Goal: Information Seeking & Learning: Learn about a topic

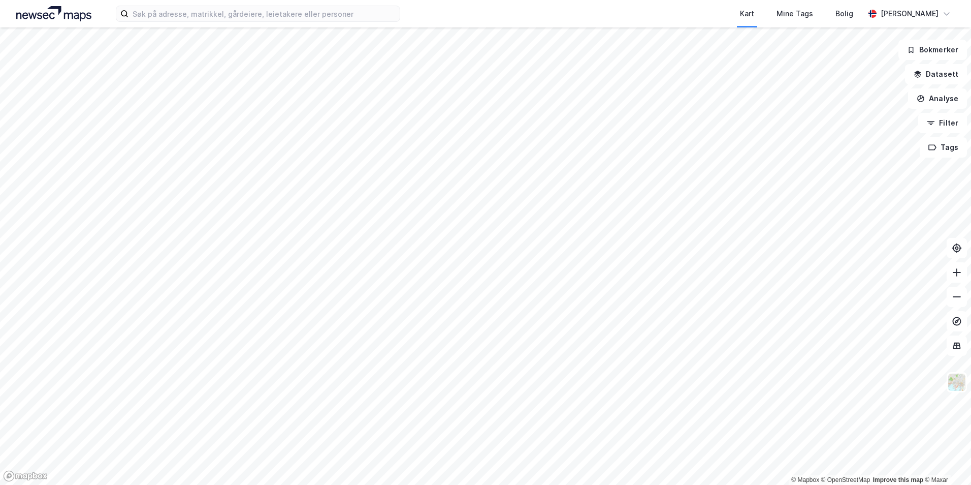
click at [221, 22] on div "Kart Mine Tags Bolig [PERSON_NAME]" at bounding box center [485, 13] width 971 height 27
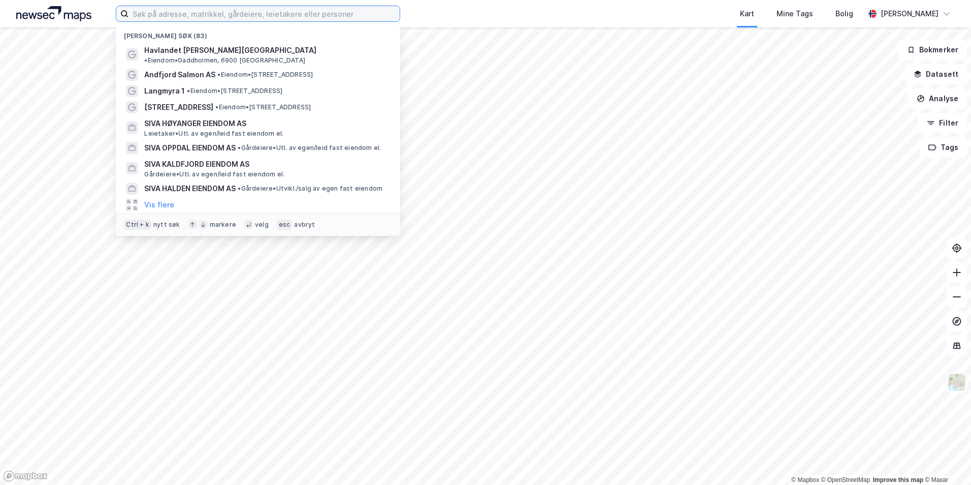
click at [226, 16] on input at bounding box center [264, 13] width 271 height 15
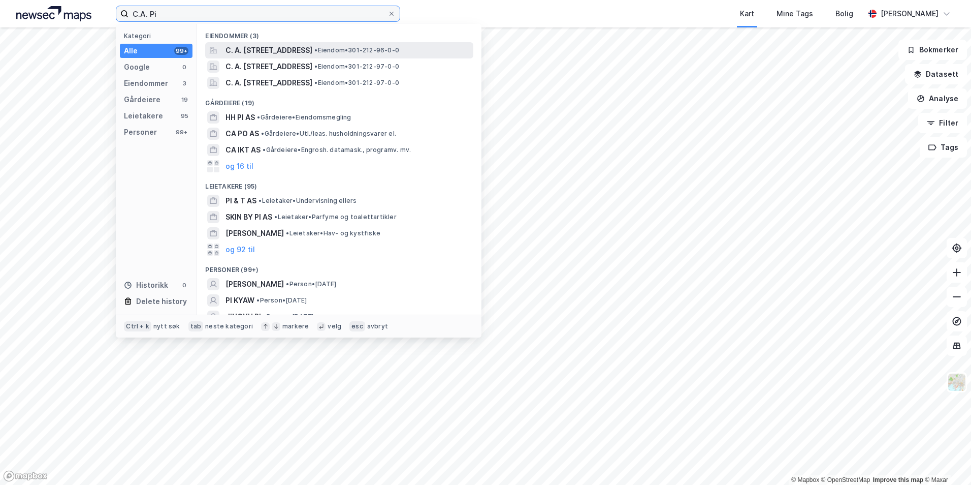
type input "C.A. Pi"
click at [274, 52] on span "C. A. [STREET_ADDRESS]" at bounding box center [269, 50] width 87 height 12
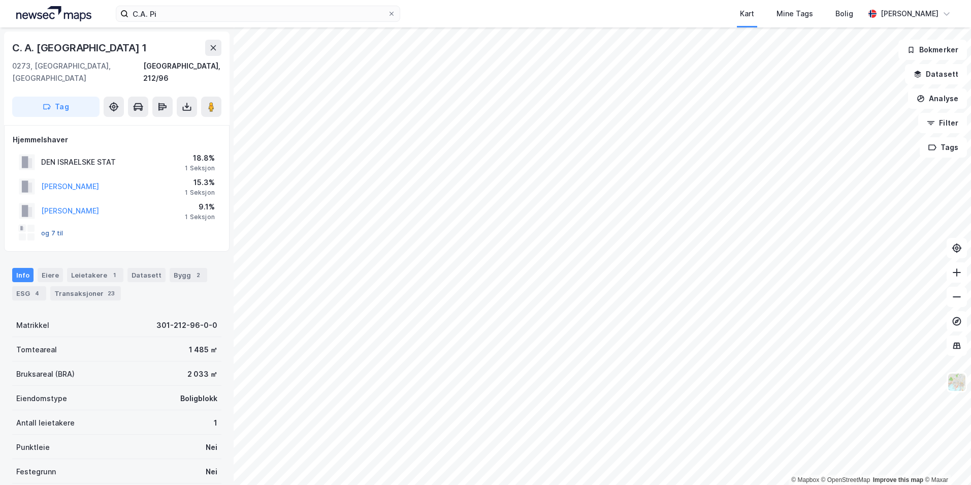
click at [0, 0] on button "og 7 til" at bounding box center [0, 0] width 0 height 0
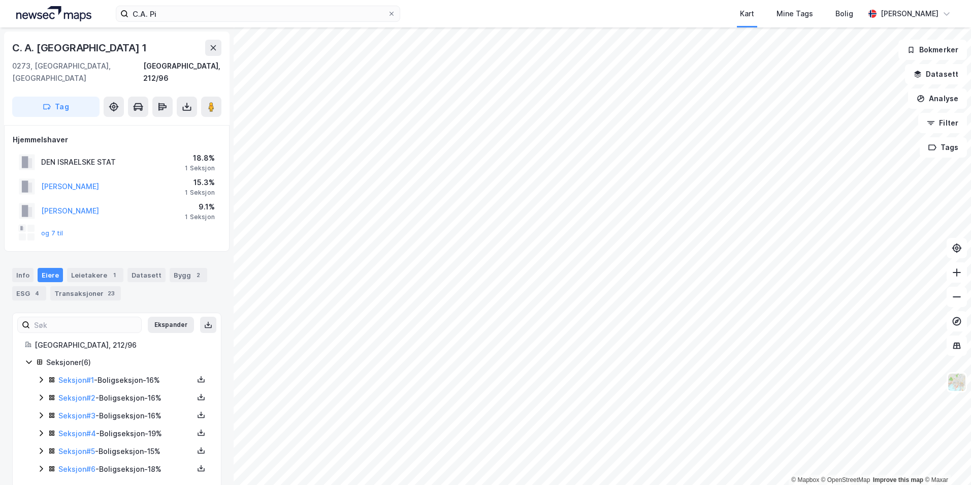
scroll to position [4, 0]
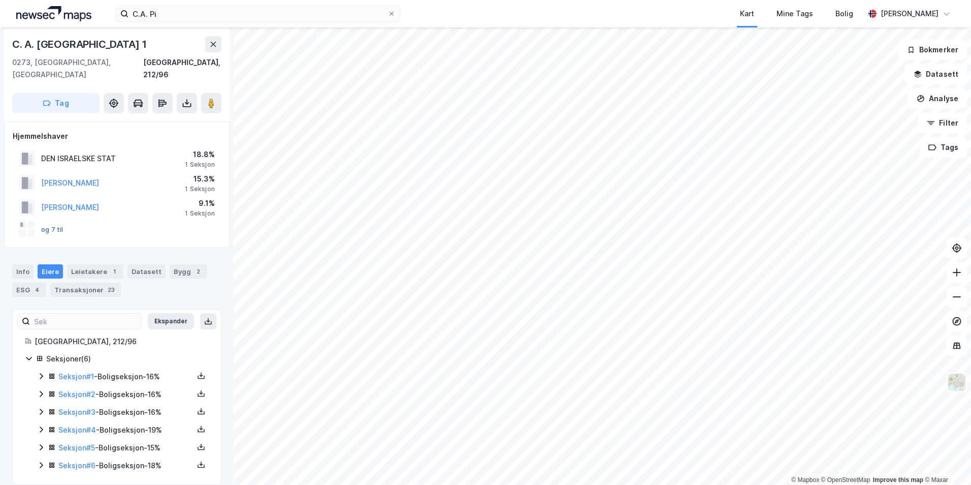
click at [0, 0] on button "og 7 til" at bounding box center [0, 0] width 0 height 0
click at [957, 388] on img at bounding box center [956, 381] width 19 height 19
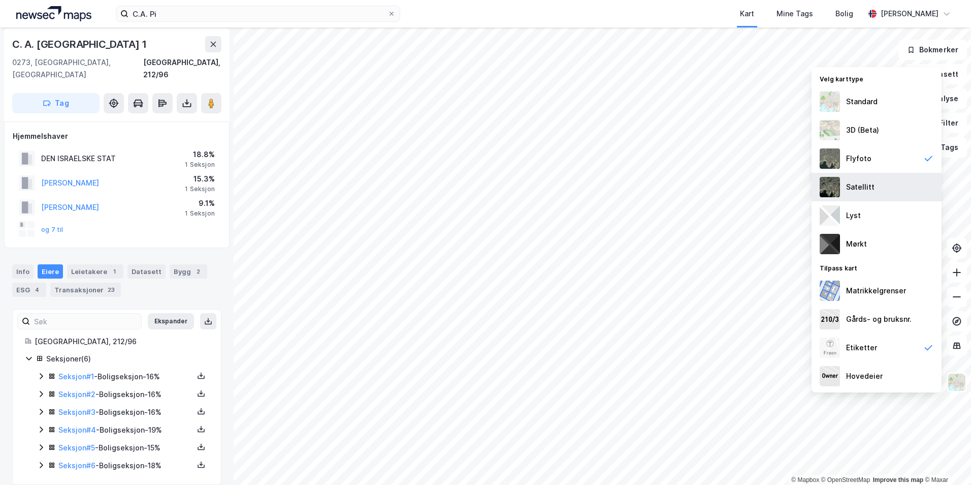
click at [860, 178] on div "Satellitt" at bounding box center [877, 187] width 130 height 28
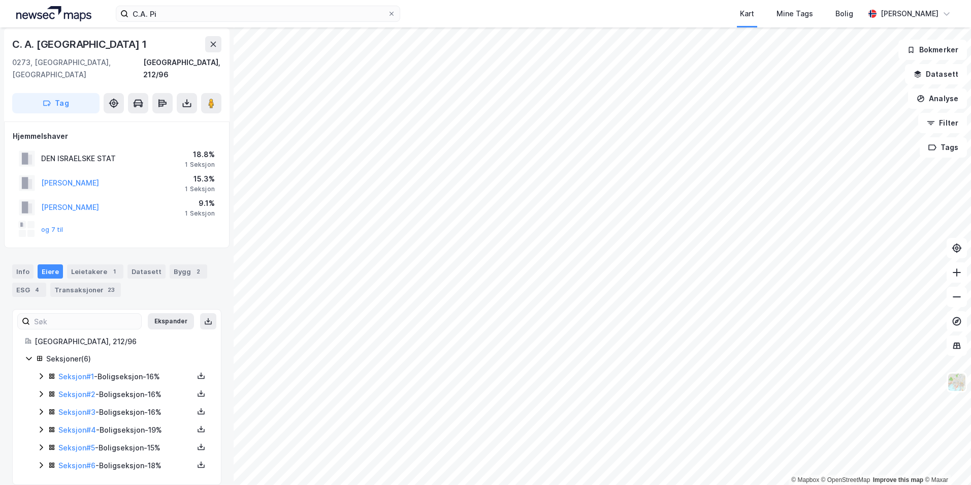
click at [331, 484] on html "C.A. Pi Kart Mine Tags Bolig [PERSON_NAME] © Mapbox © OpenStreetMap Improve thi…" at bounding box center [485, 242] width 971 height 485
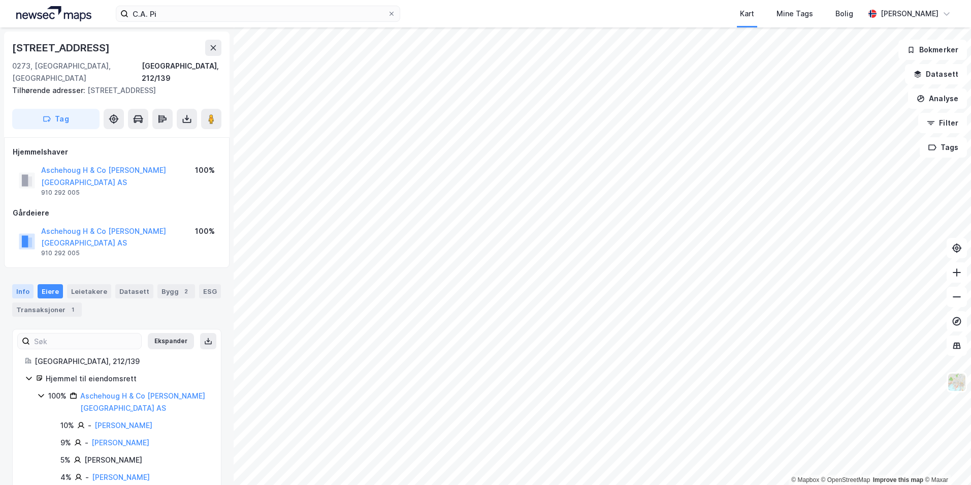
click at [24, 284] on div "Info" at bounding box center [22, 291] width 21 height 14
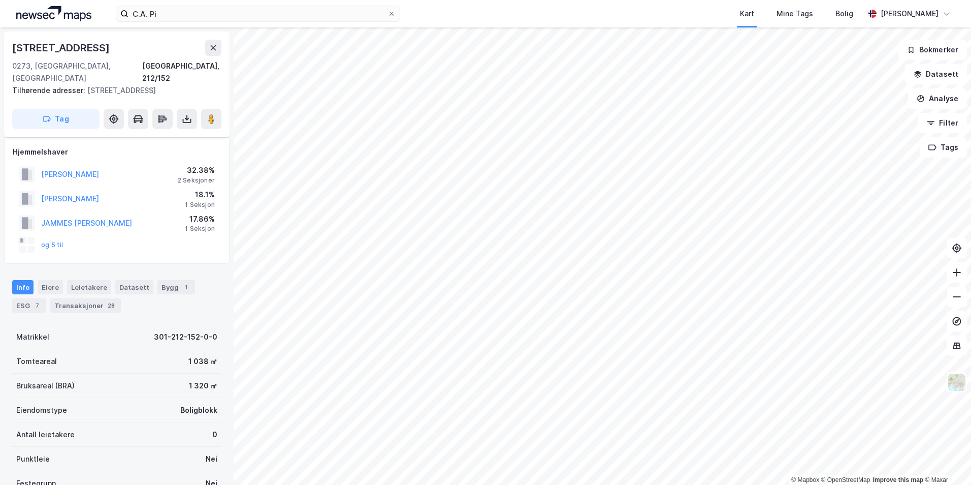
scroll to position [13, 0]
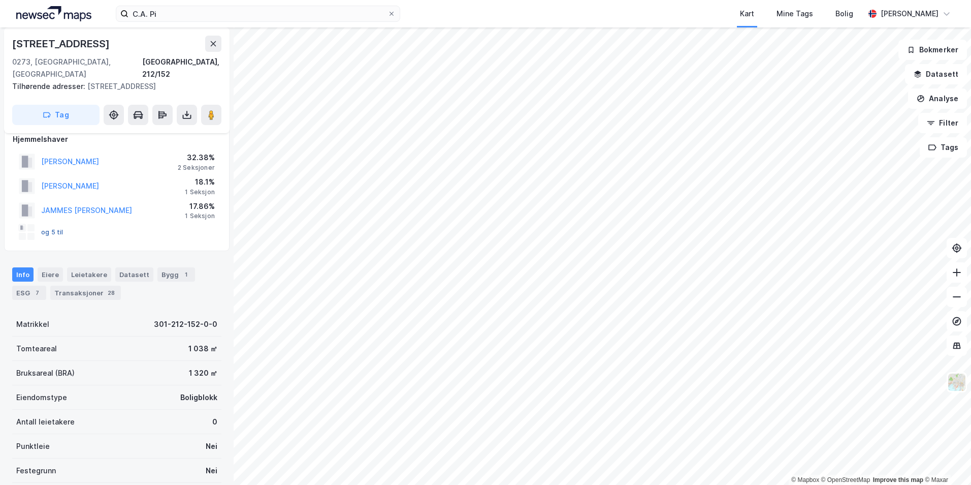
click at [0, 0] on button "og 5 til" at bounding box center [0, 0] width 0 height 0
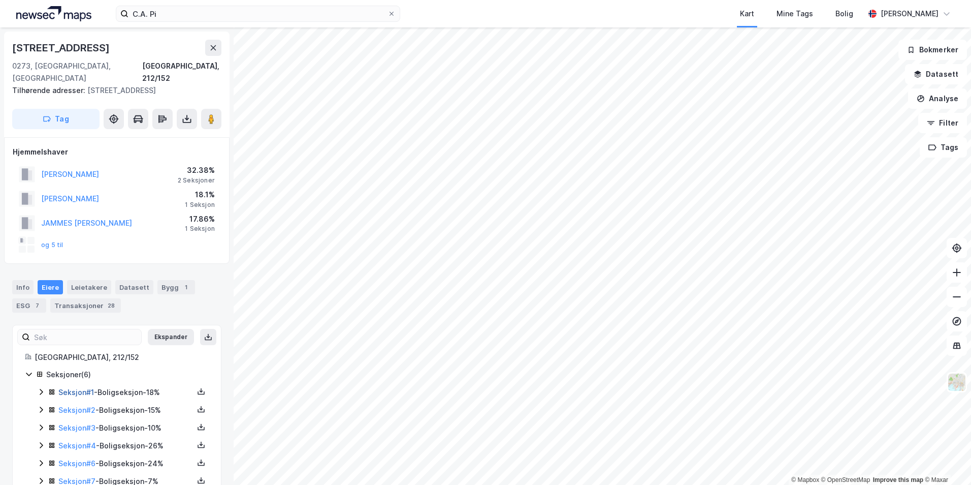
click at [89, 388] on link "Seksjon # 1" at bounding box center [76, 392] width 36 height 9
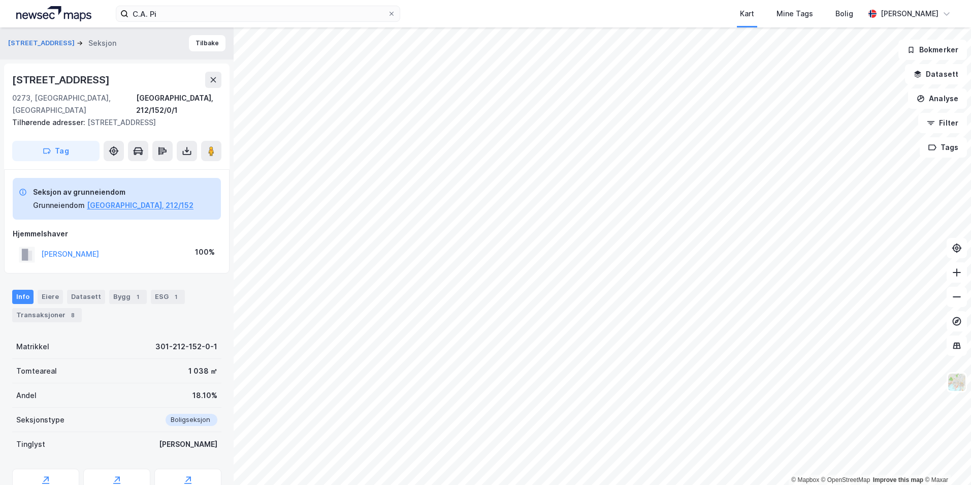
scroll to position [38, 0]
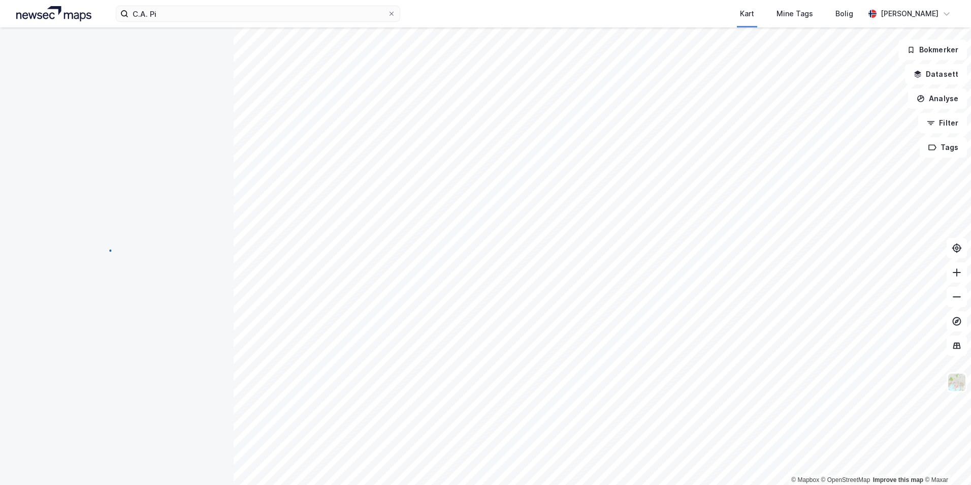
scroll to position [16, 0]
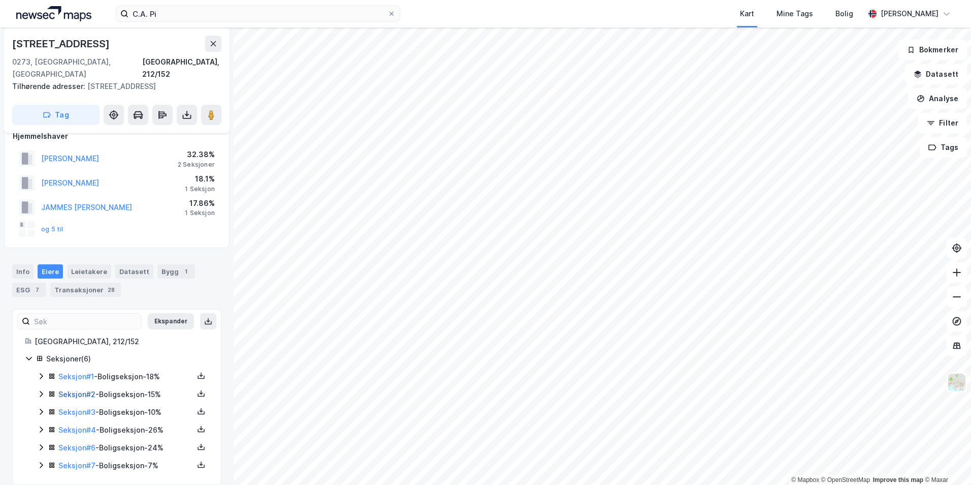
click at [75, 390] on link "Seksjon # 2" at bounding box center [76, 394] width 37 height 9
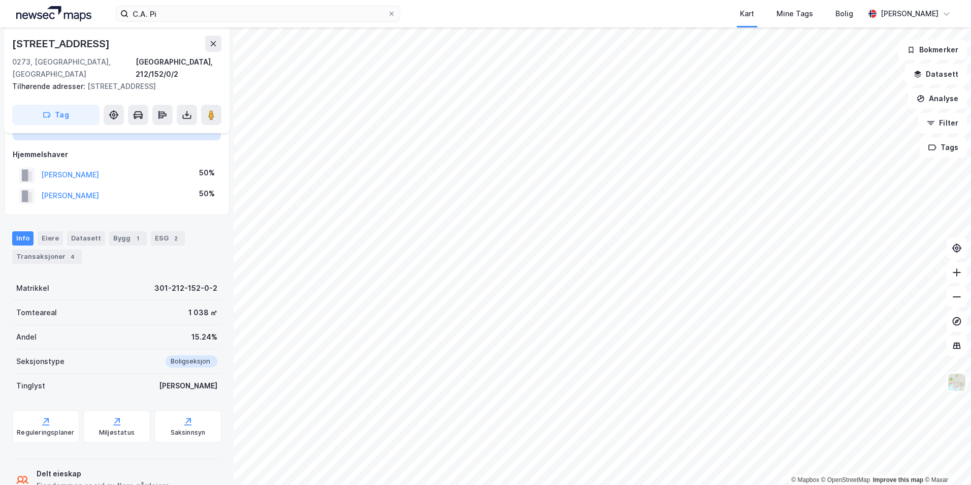
scroll to position [100, 0]
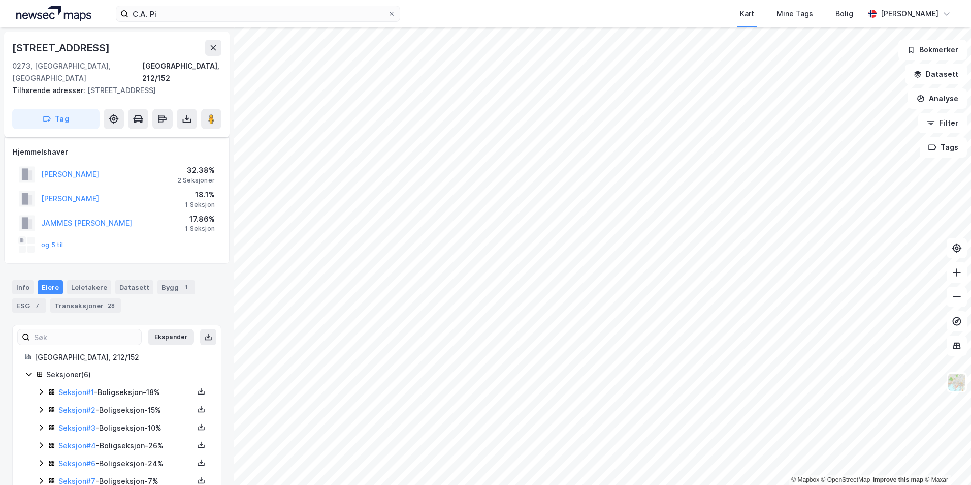
scroll to position [16, 0]
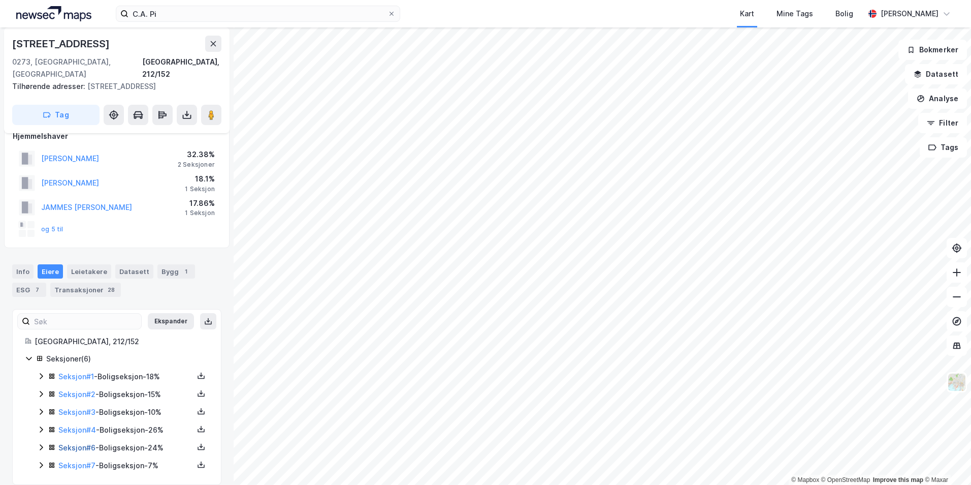
click at [70, 443] on link "Seksjon # 6" at bounding box center [76, 447] width 37 height 9
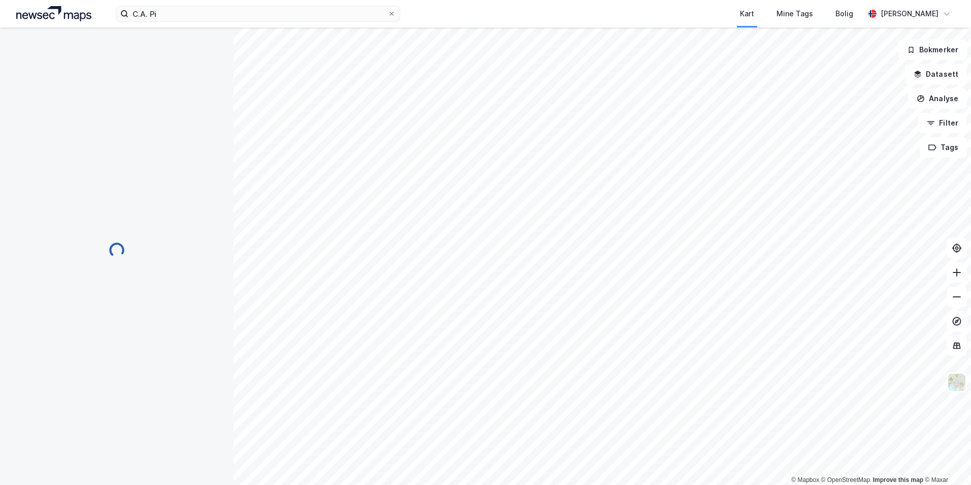
scroll to position [16, 0]
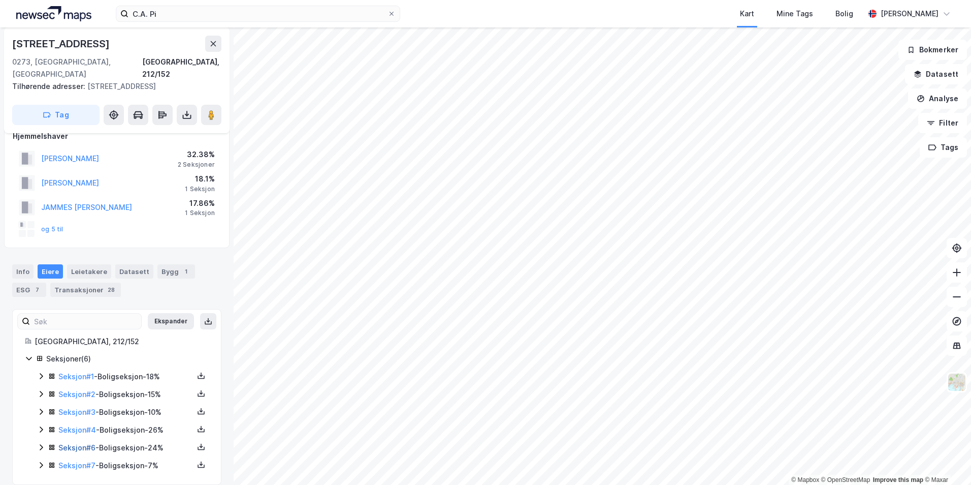
click at [81, 443] on link "Seksjon # 6" at bounding box center [76, 447] width 37 height 9
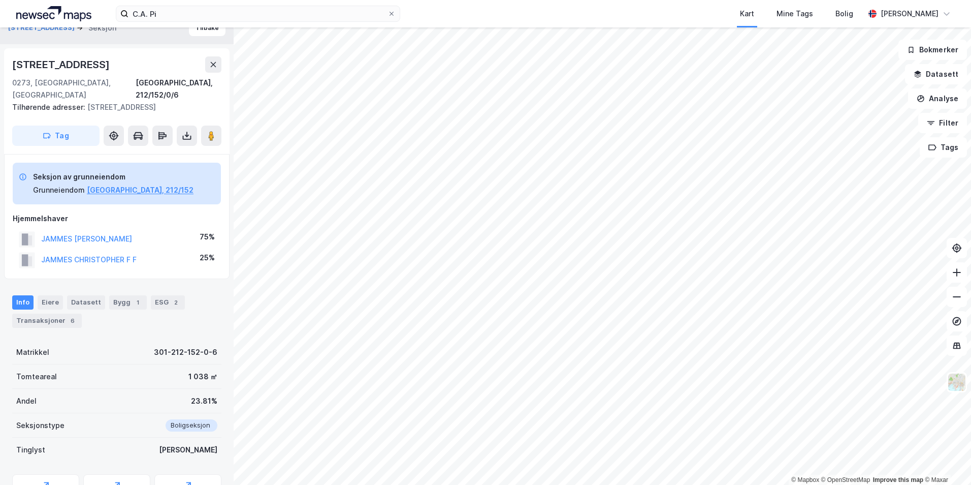
drag, startPoint x: 87, startPoint y: 365, endPoint x: 54, endPoint y: 354, distance: 34.7
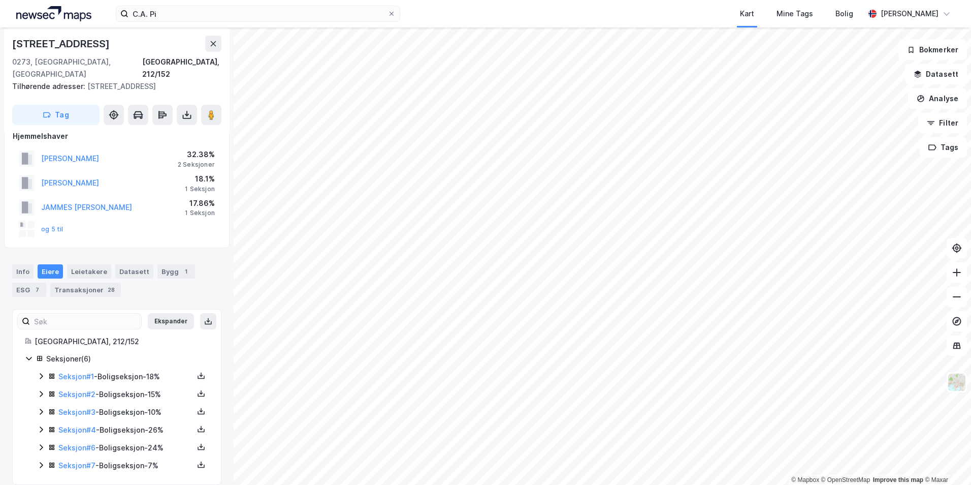
scroll to position [16, 0]
click at [74, 425] on link "Seksjon # 4" at bounding box center [77, 429] width 38 height 9
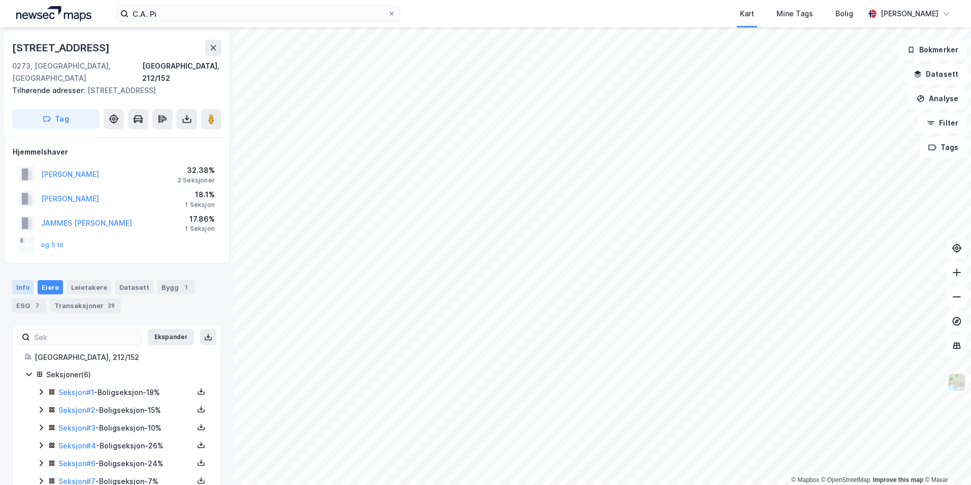
click at [16, 280] on div "Info" at bounding box center [22, 287] width 21 height 14
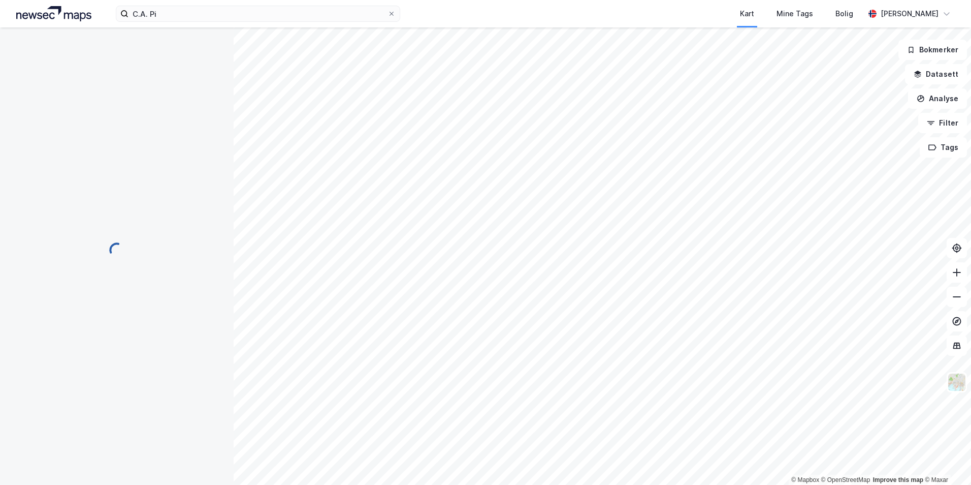
scroll to position [1, 0]
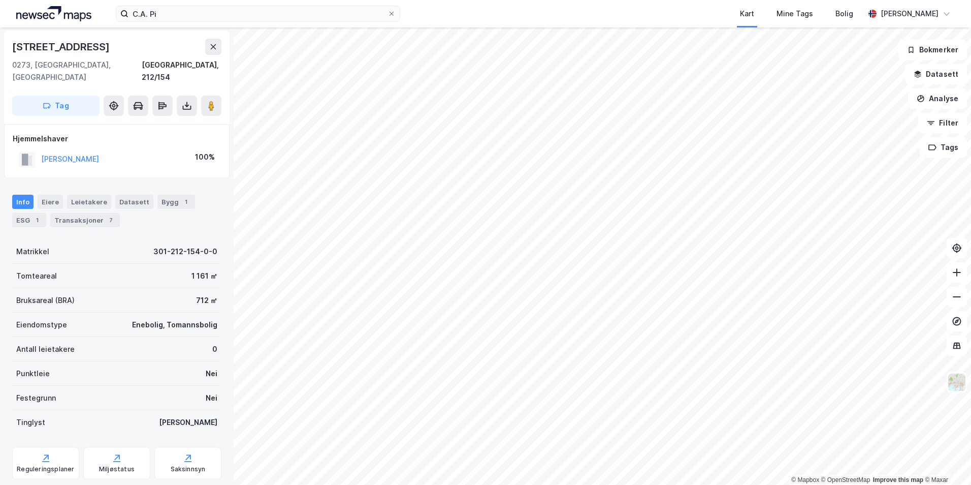
scroll to position [1, 0]
drag, startPoint x: 138, startPoint y: 152, endPoint x: 43, endPoint y: 151, distance: 95.0
click at [43, 151] on div "[PERSON_NAME] 100%" at bounding box center [117, 159] width 208 height 21
copy button "[PERSON_NAME]"
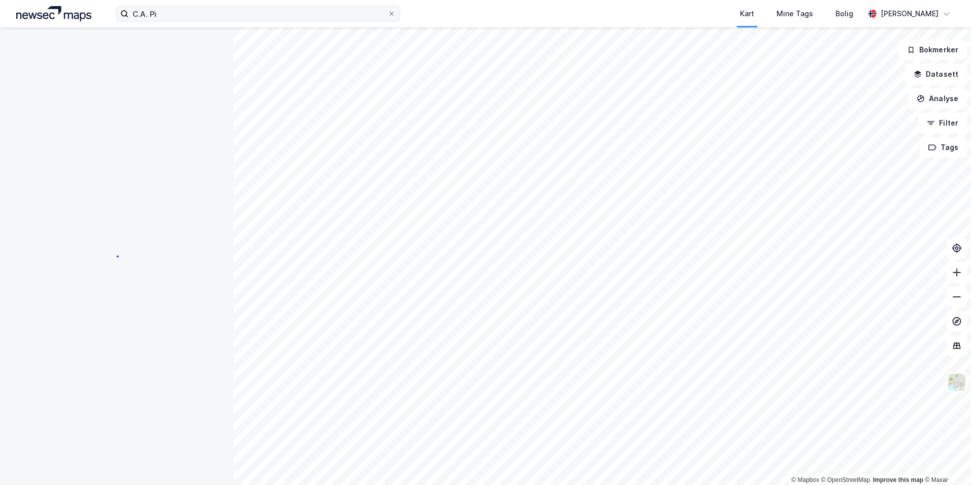
scroll to position [1, 0]
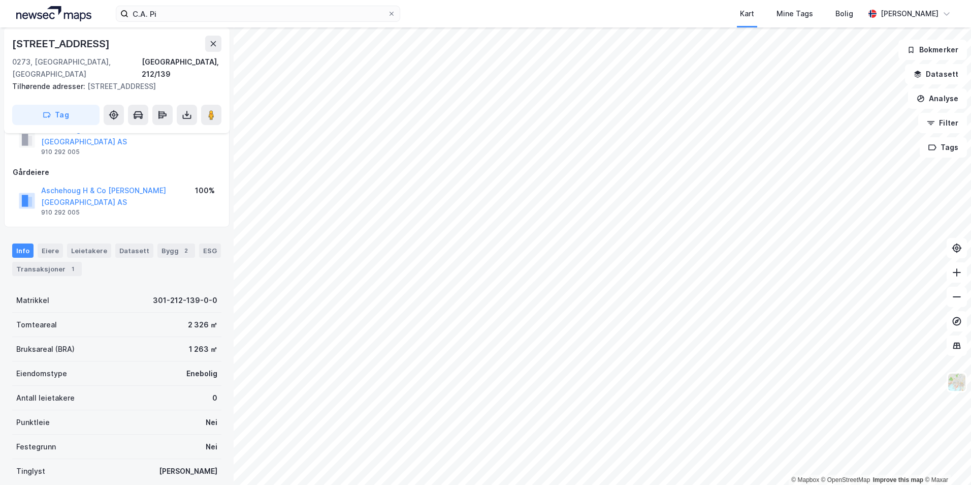
scroll to position [30, 0]
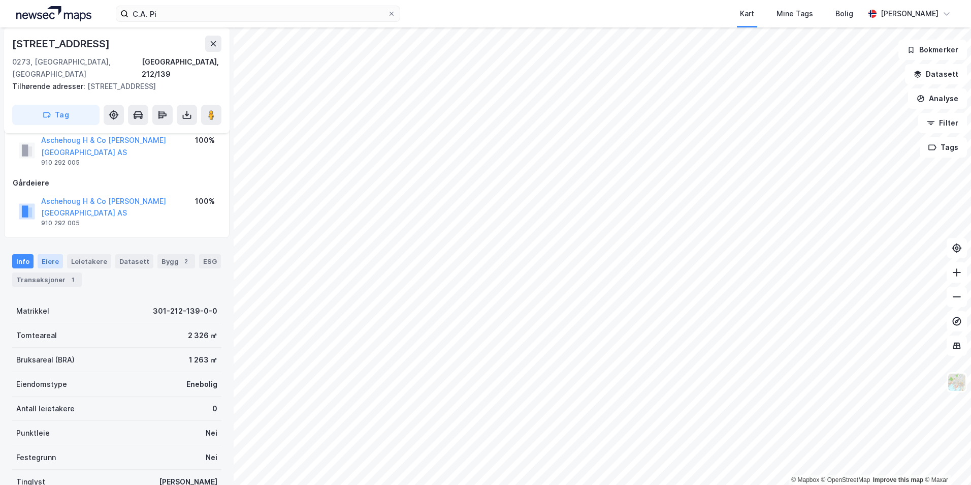
click at [50, 254] on div "Eiere" at bounding box center [50, 261] width 25 height 14
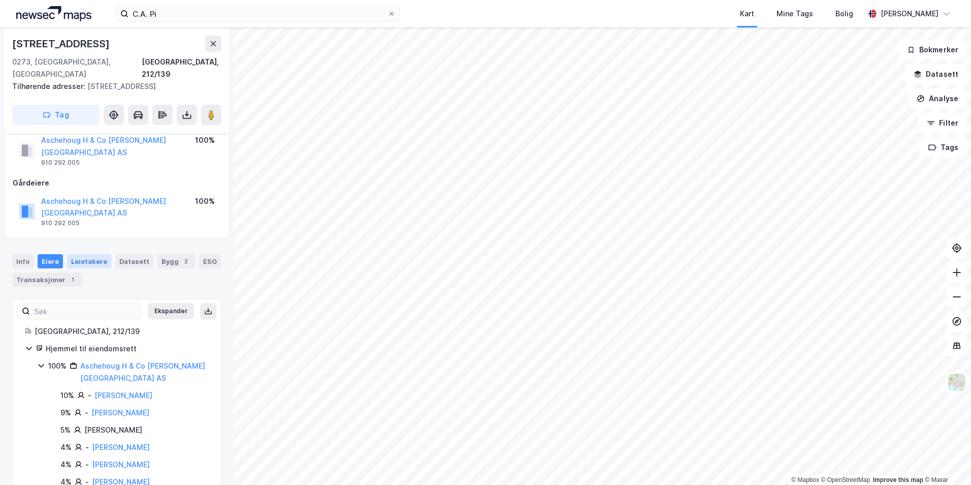
click at [94, 254] on div "Leietakere" at bounding box center [89, 261] width 44 height 14
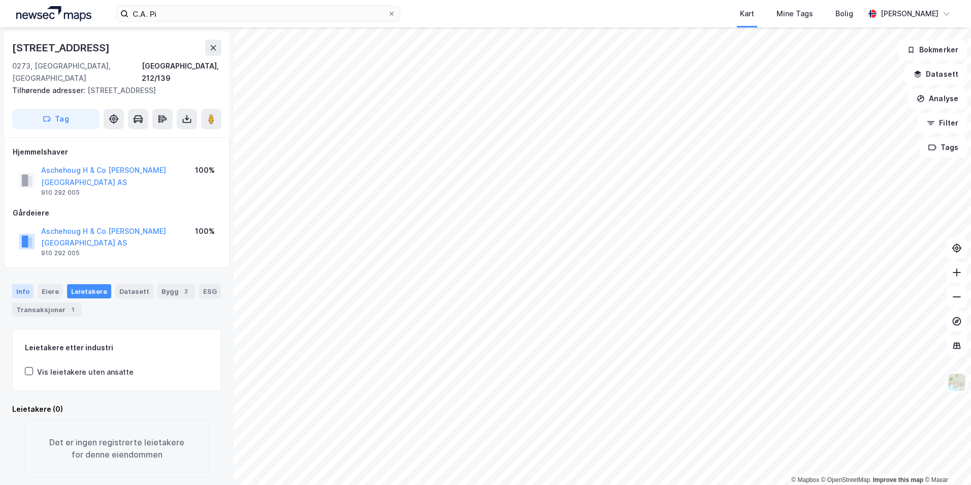
click at [19, 284] on div "Info" at bounding box center [22, 291] width 21 height 14
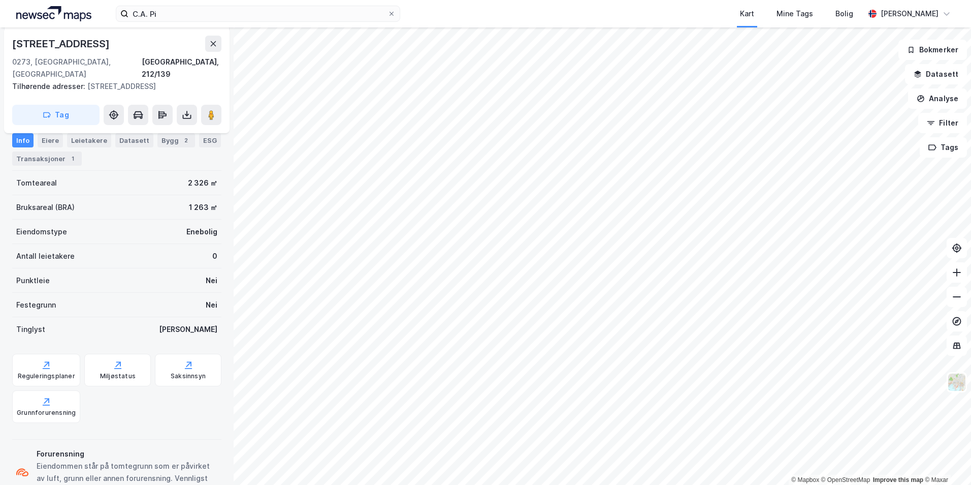
scroll to position [30, 0]
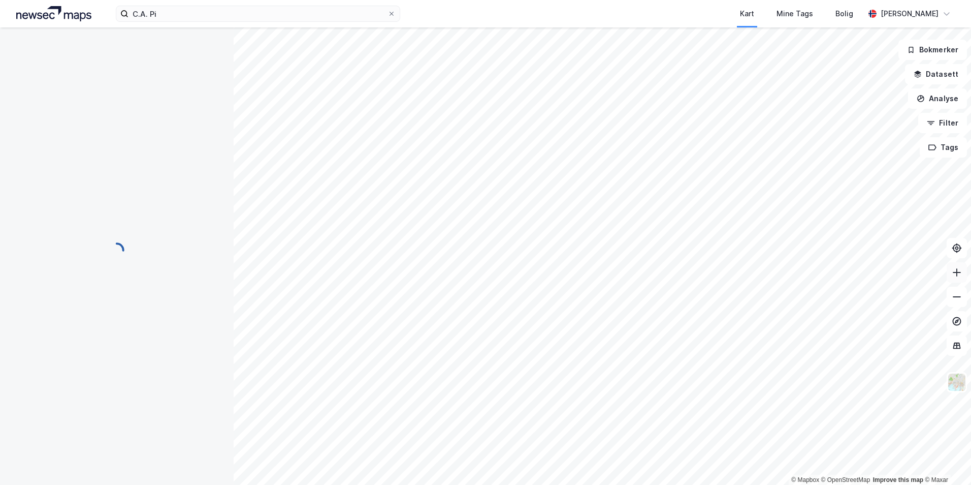
scroll to position [16, 0]
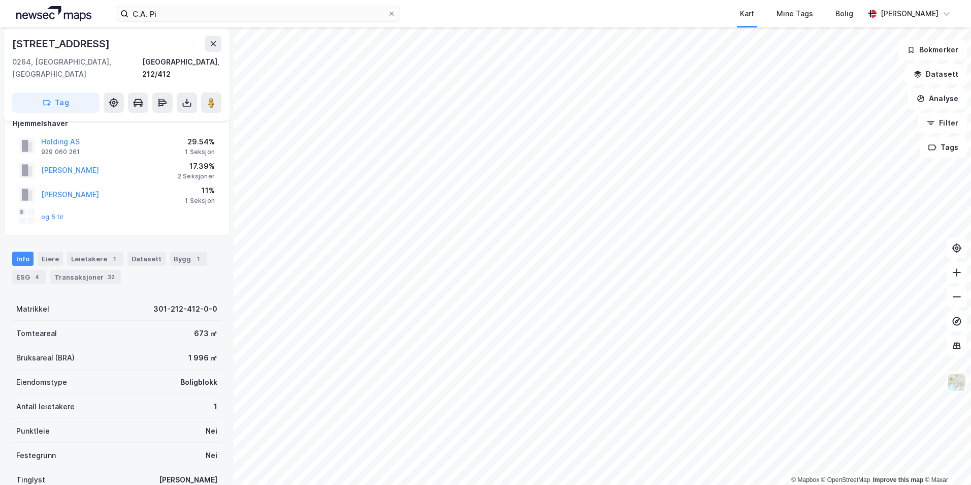
scroll to position [16, 0]
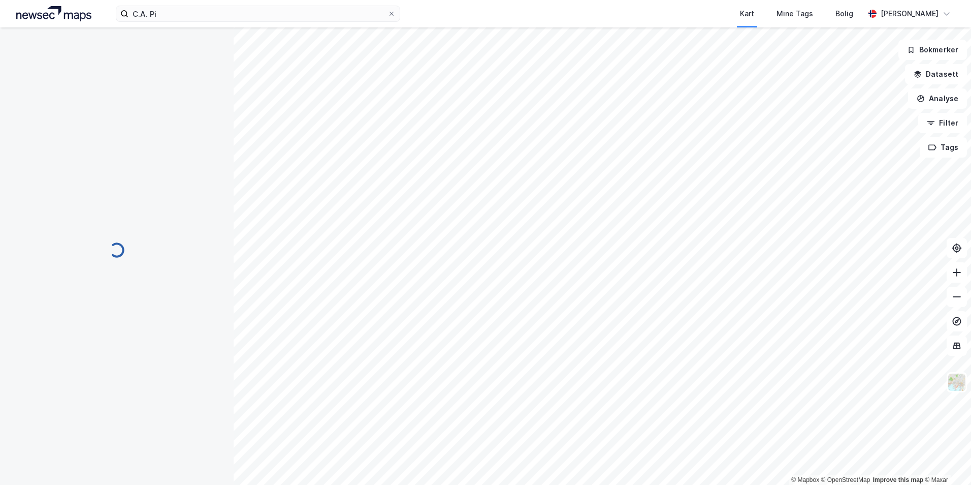
scroll to position [16, 0]
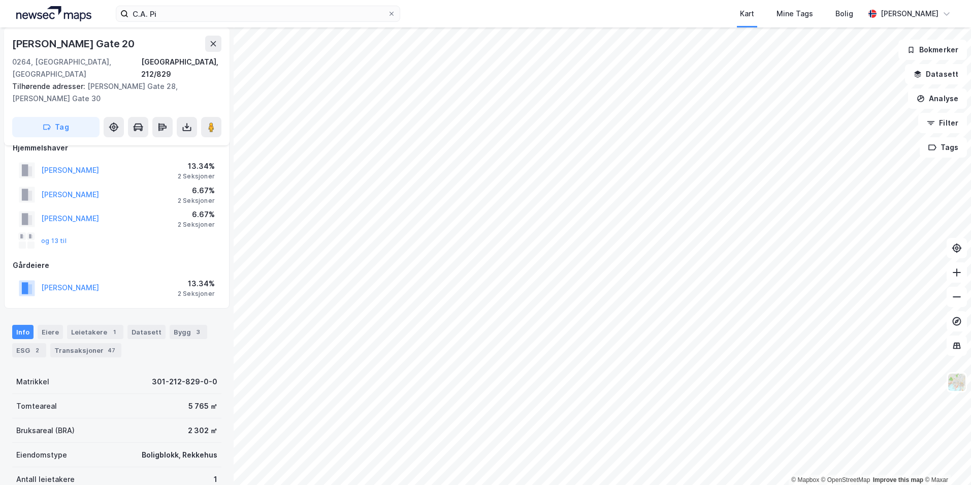
scroll to position [16, 0]
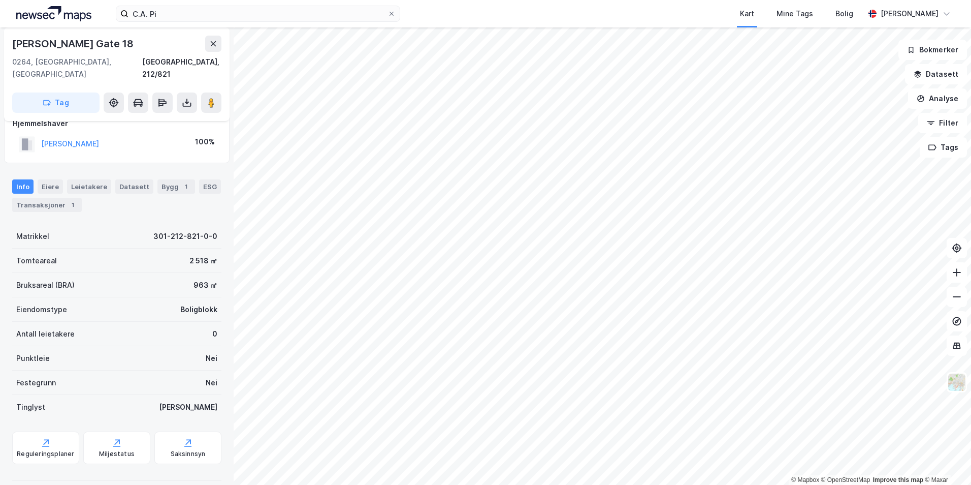
scroll to position [16, 0]
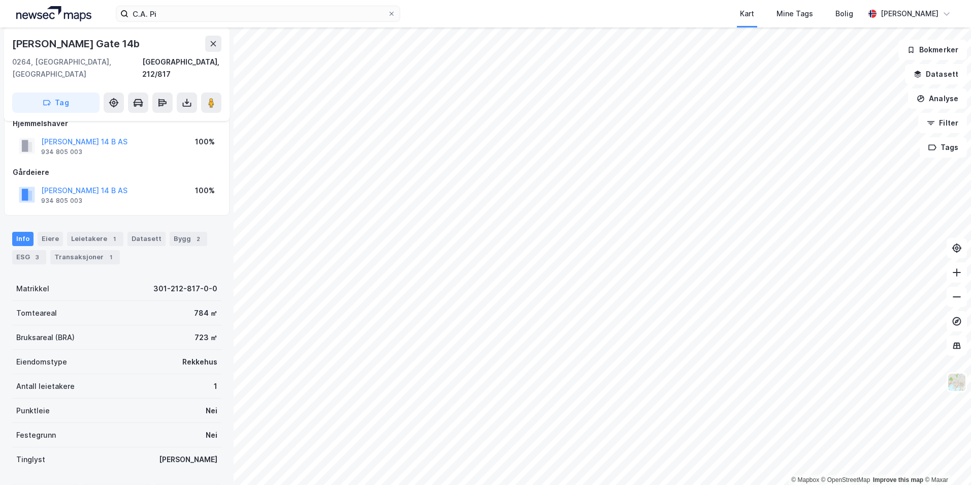
scroll to position [16, 0]
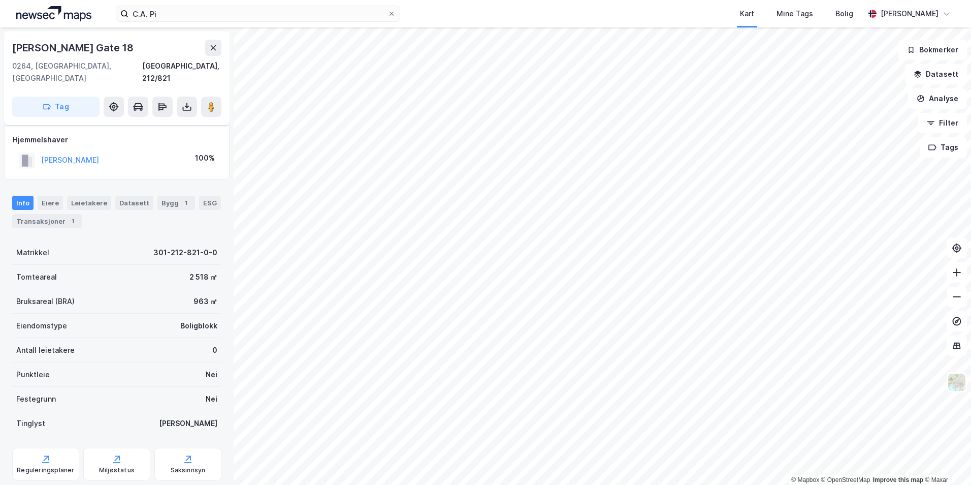
scroll to position [16, 0]
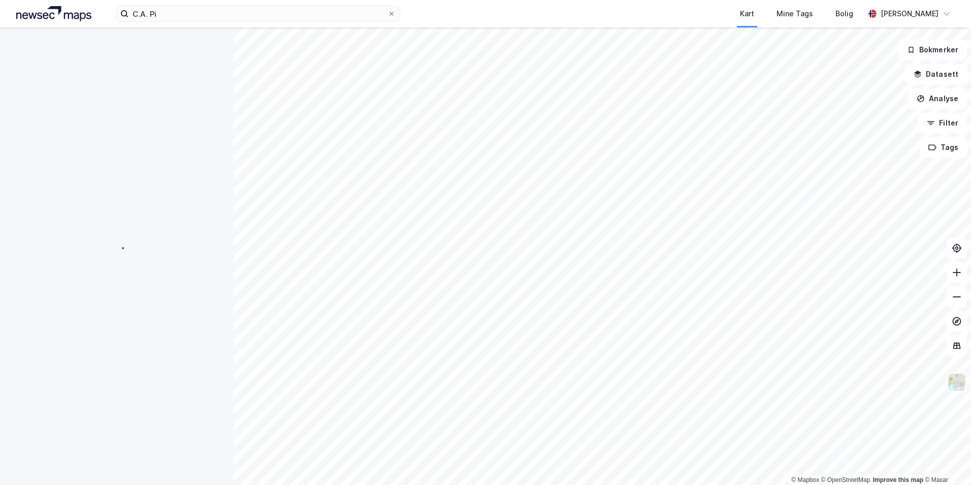
scroll to position [16, 0]
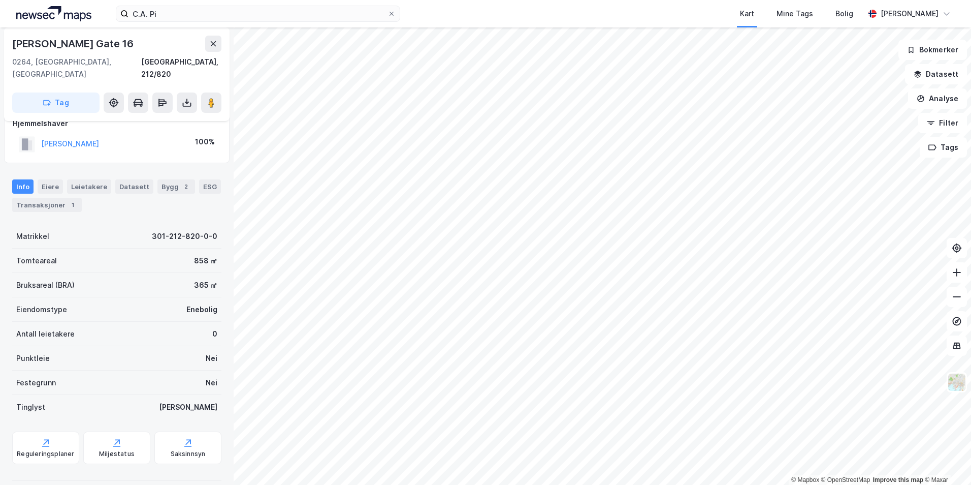
scroll to position [16, 0]
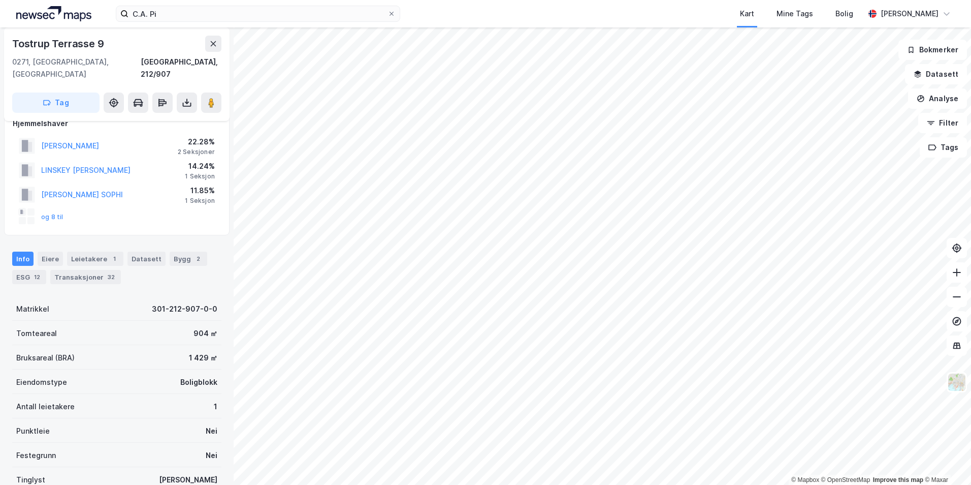
scroll to position [16, 0]
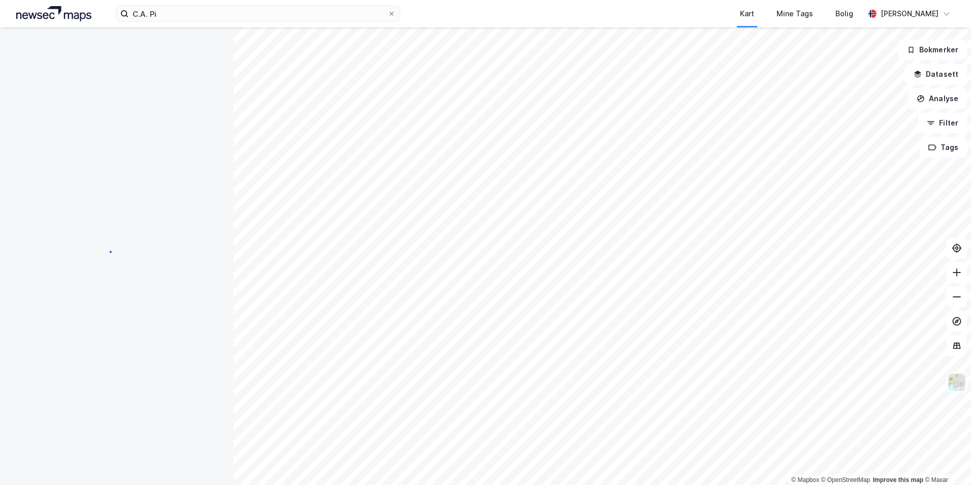
scroll to position [16, 0]
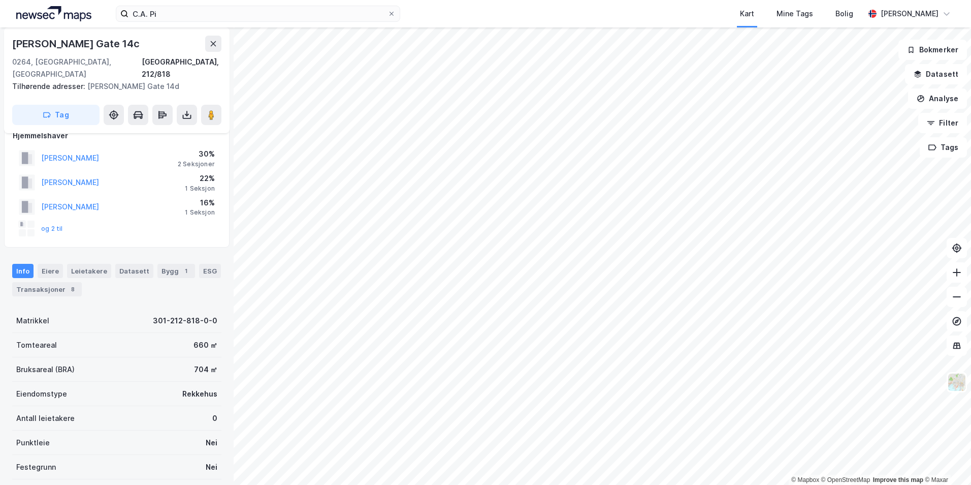
scroll to position [16, 0]
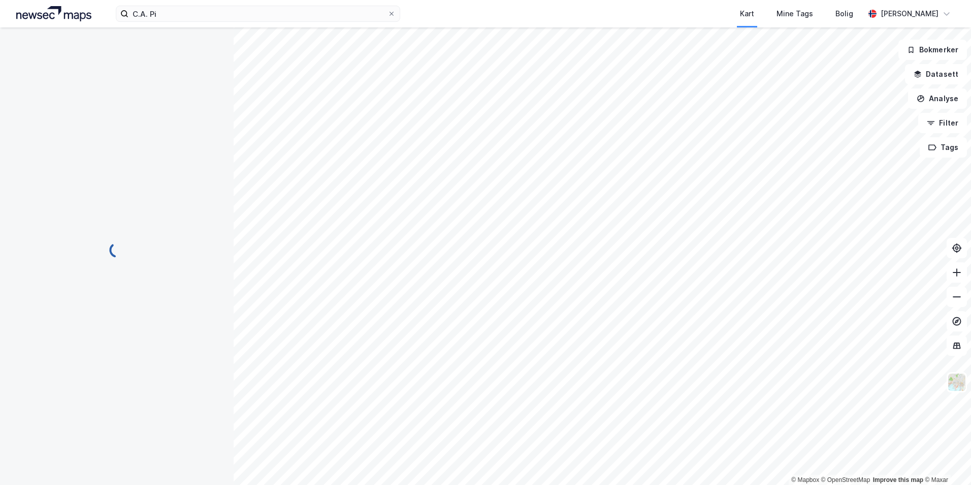
scroll to position [16, 0]
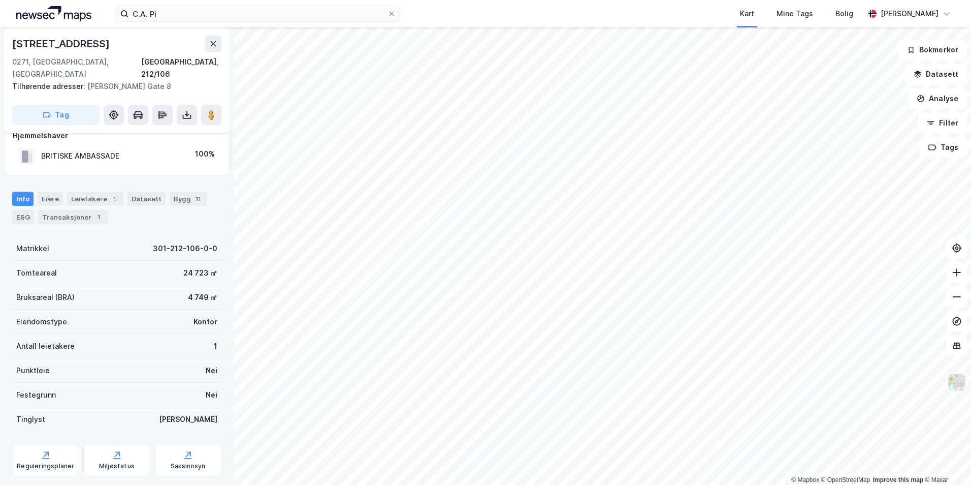
scroll to position [16, 0]
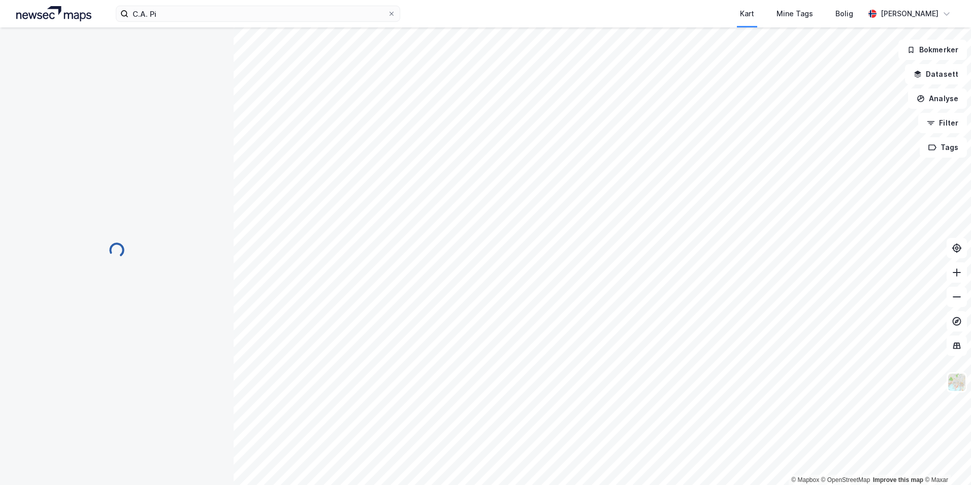
scroll to position [16, 0]
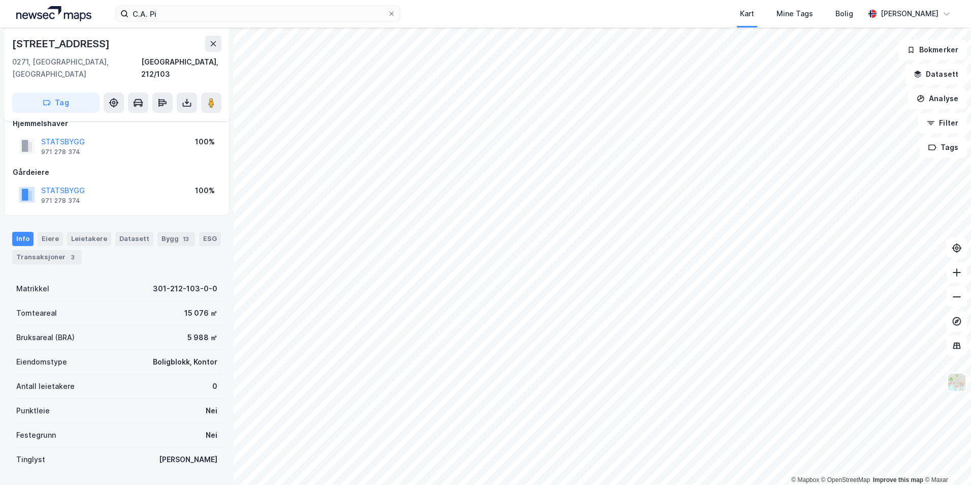
scroll to position [16, 0]
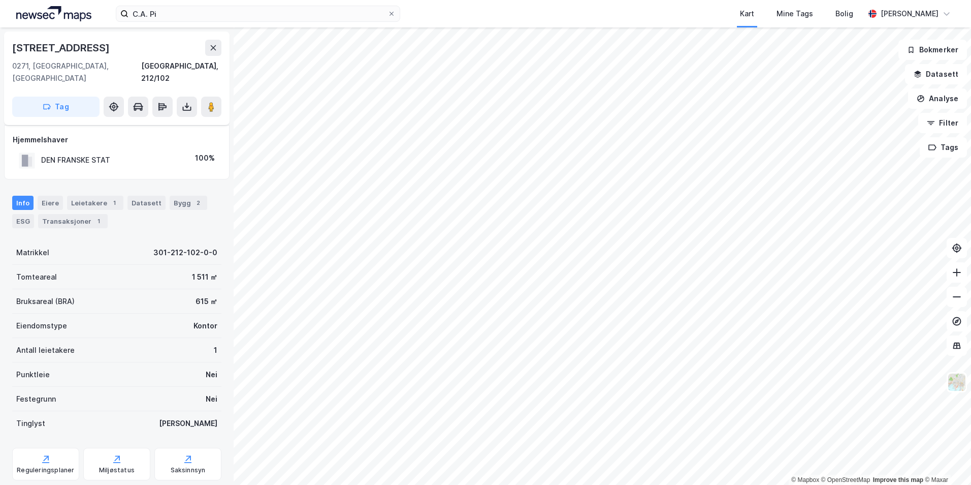
scroll to position [16, 0]
